Goal: Task Accomplishment & Management: Use online tool/utility

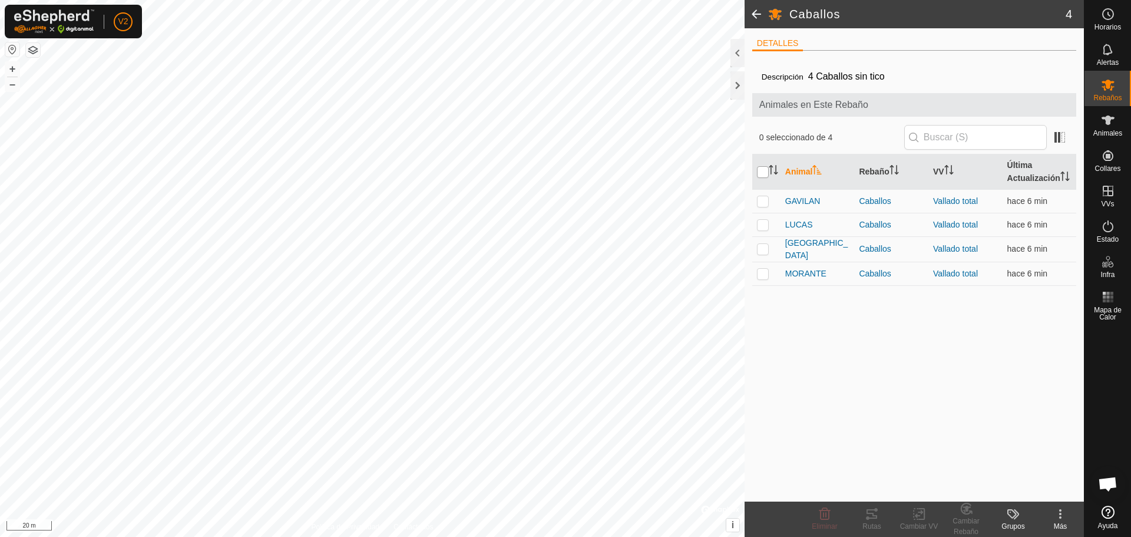
click at [763, 174] on input "checkbox" at bounding box center [763, 172] width 12 height 12
checkbox input "true"
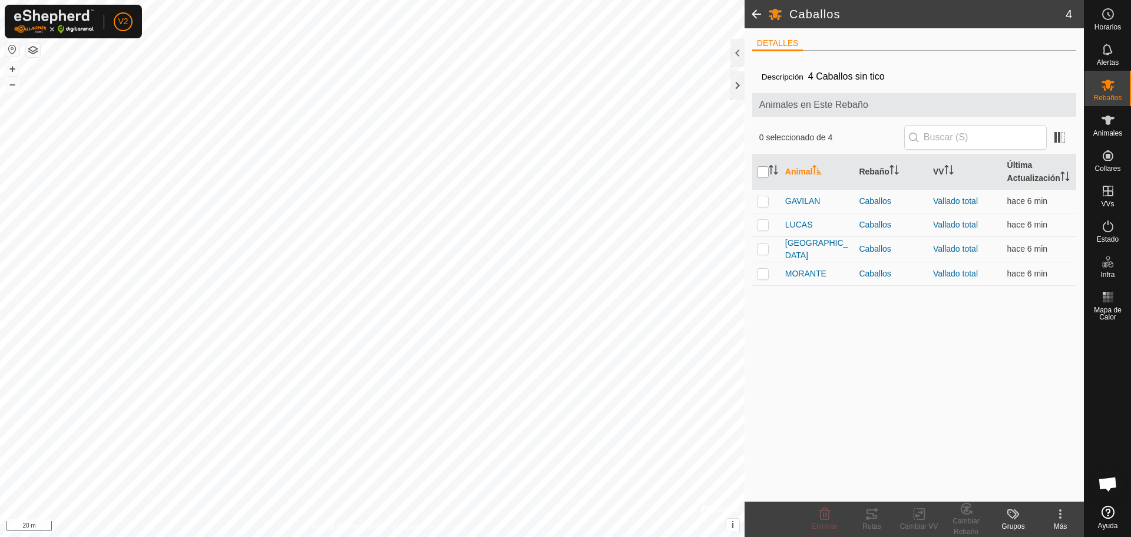
checkbox input "true"
click at [881, 518] on tracks-svg-icon at bounding box center [872, 514] width 47 height 14
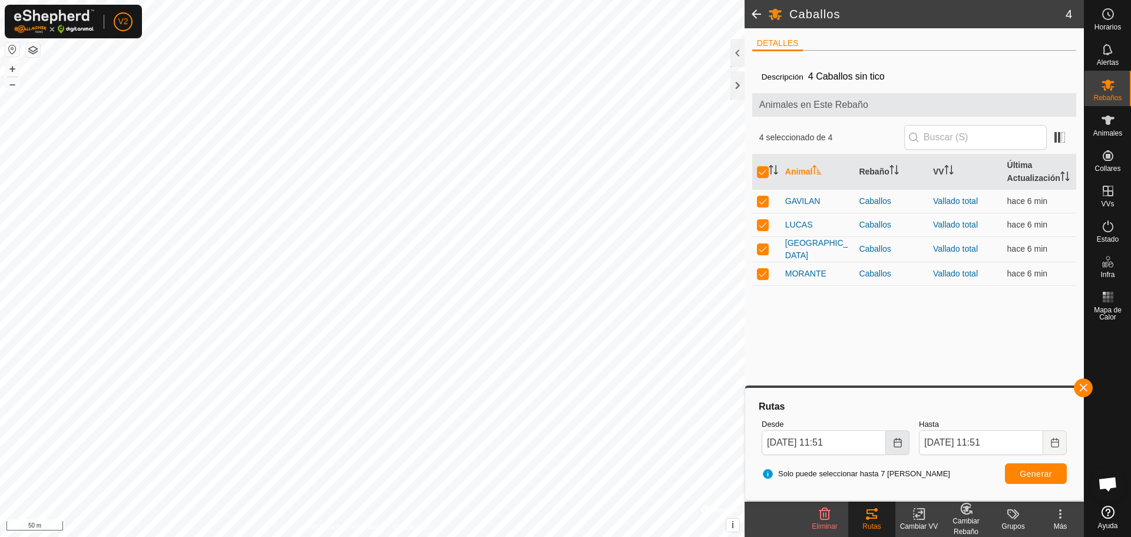
click at [896, 440] on icon "Choose Date" at bounding box center [898, 442] width 8 height 9
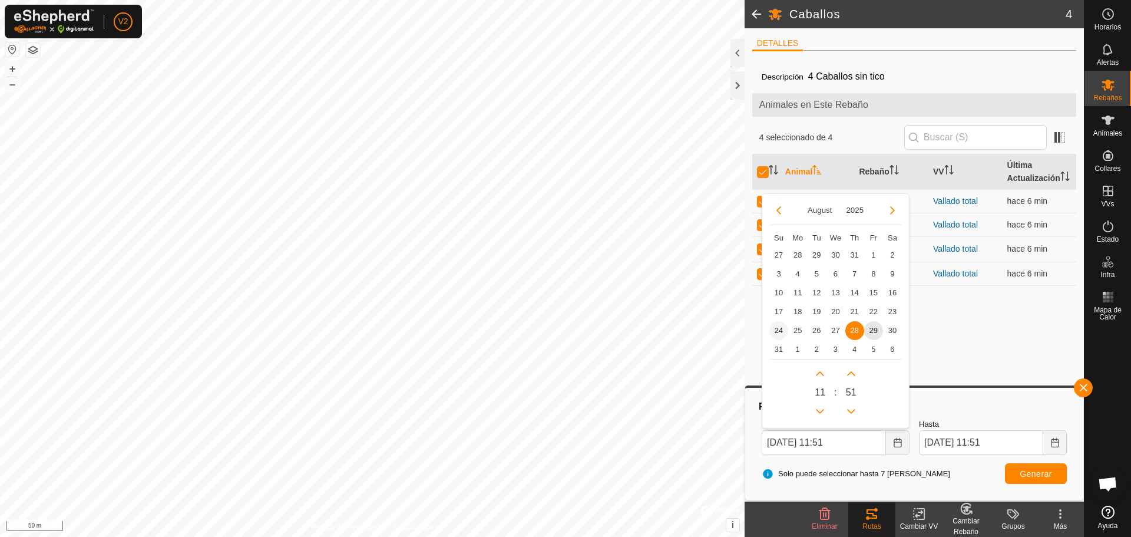
click at [778, 326] on span "24" at bounding box center [779, 330] width 19 height 19
type input "24 Aug, 2025 11:51"
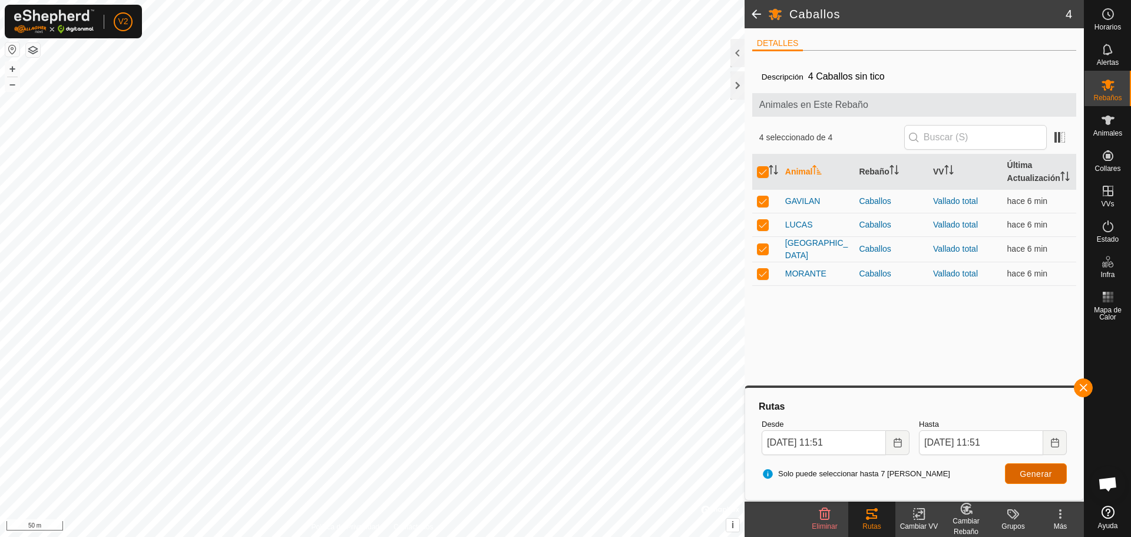
click at [1031, 470] on span "Generar" at bounding box center [1036, 473] width 32 height 9
